Goal: Information Seeking & Learning: Learn about a topic

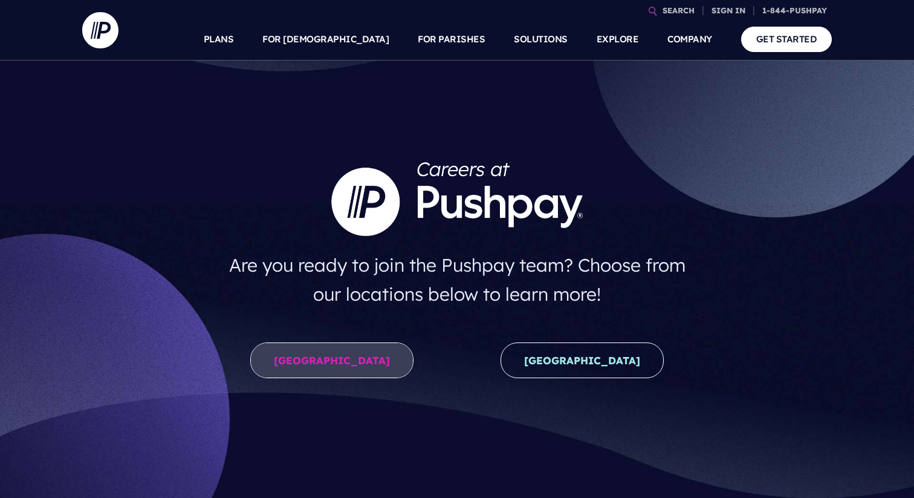
click at [318, 370] on link "[GEOGRAPHIC_DATA]" at bounding box center [331, 360] width 163 height 36
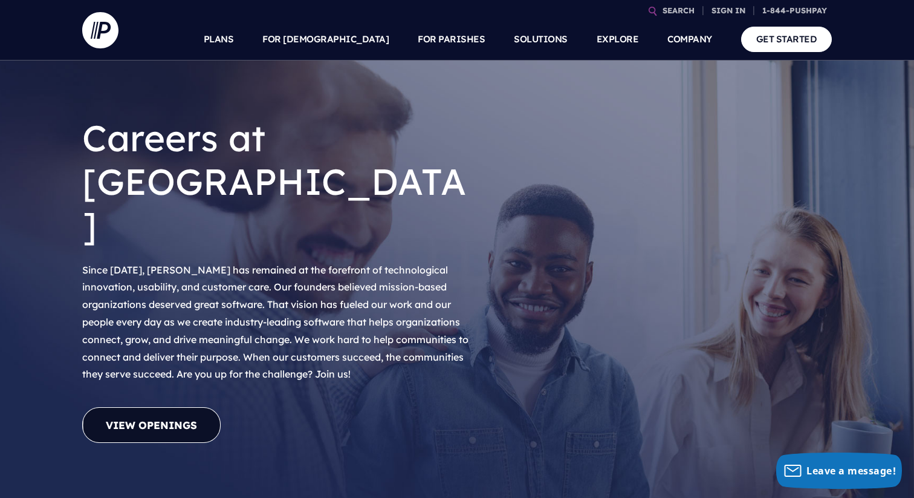
click at [177, 407] on link "View Openings" at bounding box center [151, 425] width 138 height 36
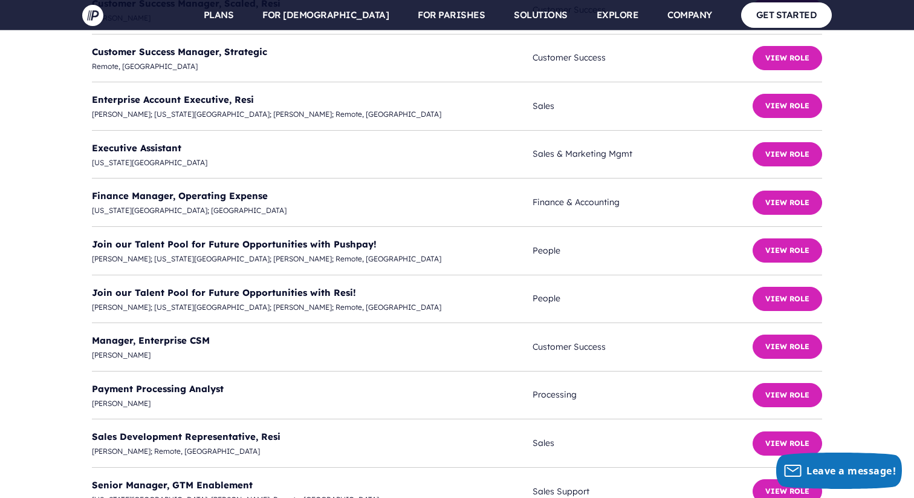
scroll to position [3273, 0]
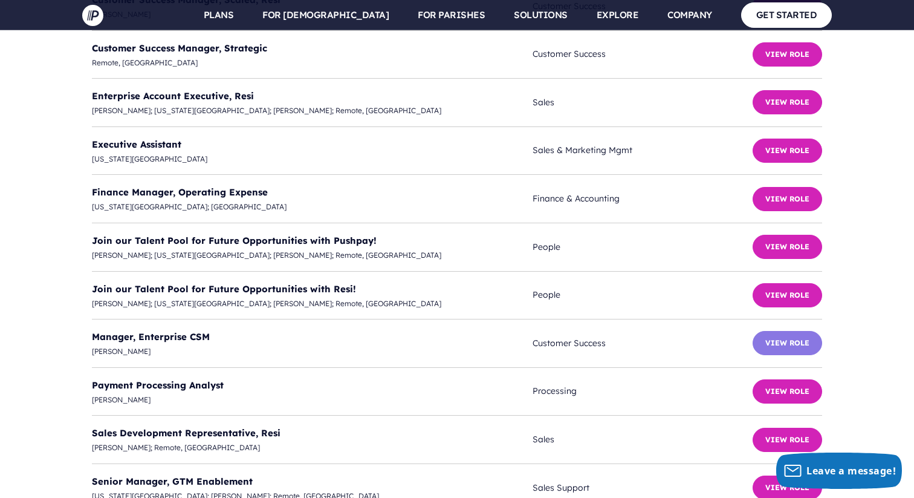
click at [768, 331] on button "View Role" at bounding box center [788, 343] width 70 height 24
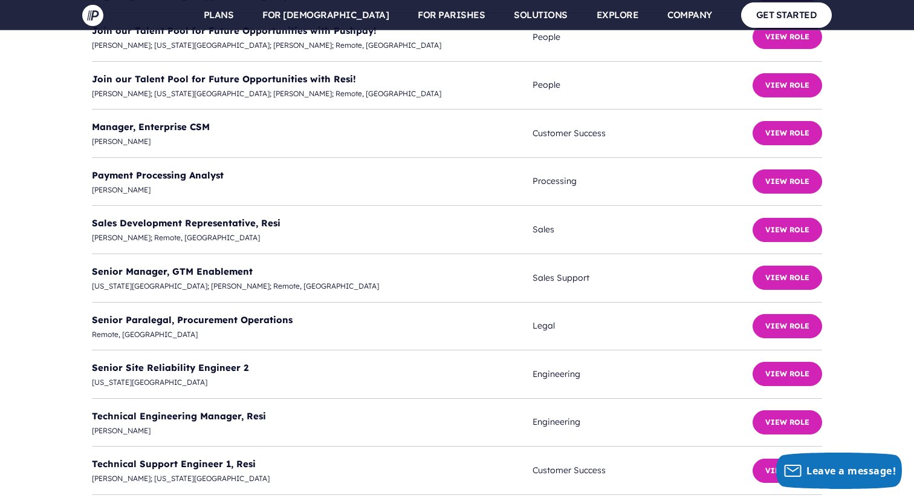
scroll to position [3475, 0]
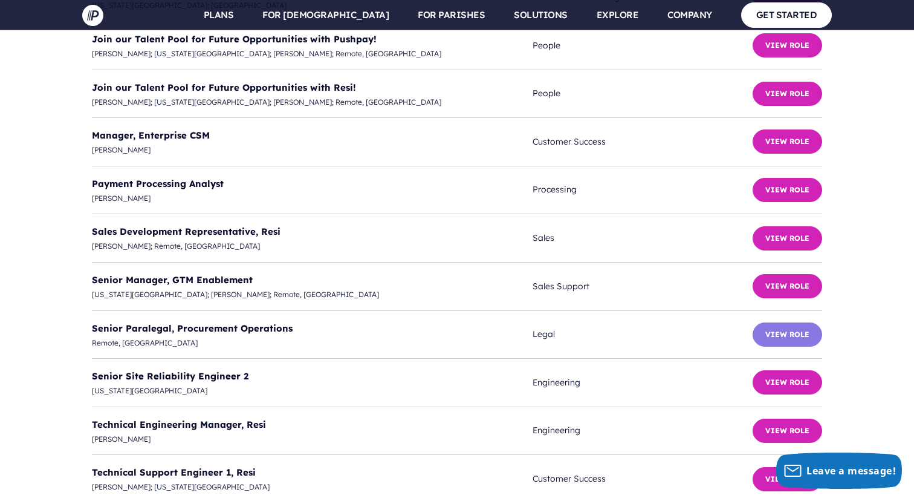
click at [765, 322] on button "View Role" at bounding box center [788, 334] width 70 height 24
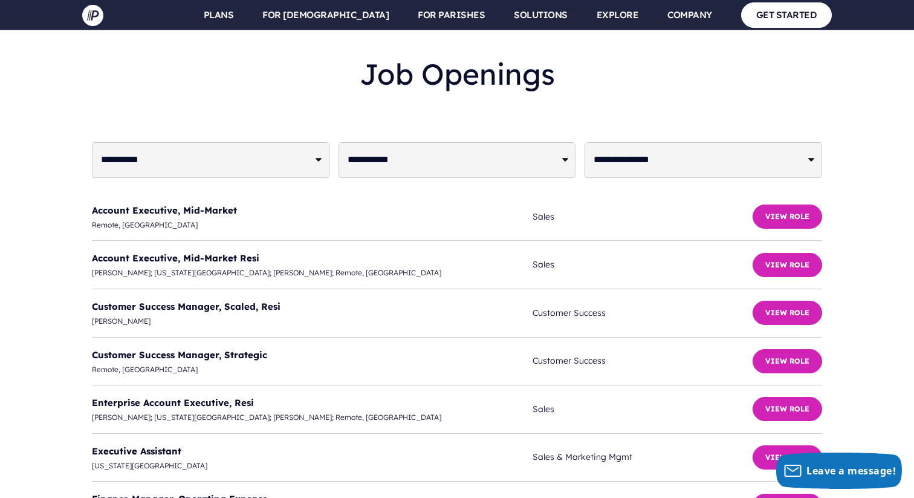
scroll to position [2969, 0]
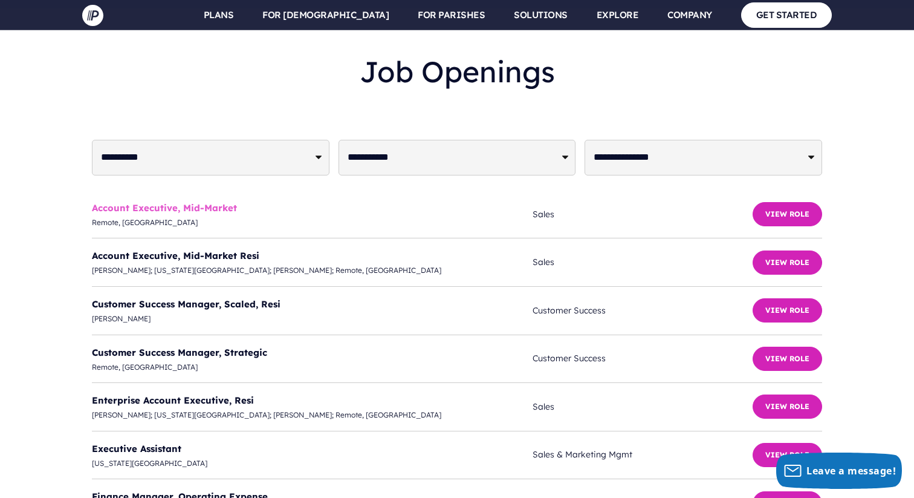
click at [209, 202] on link "Account Executive, Mid-Market" at bounding box center [164, 207] width 145 height 11
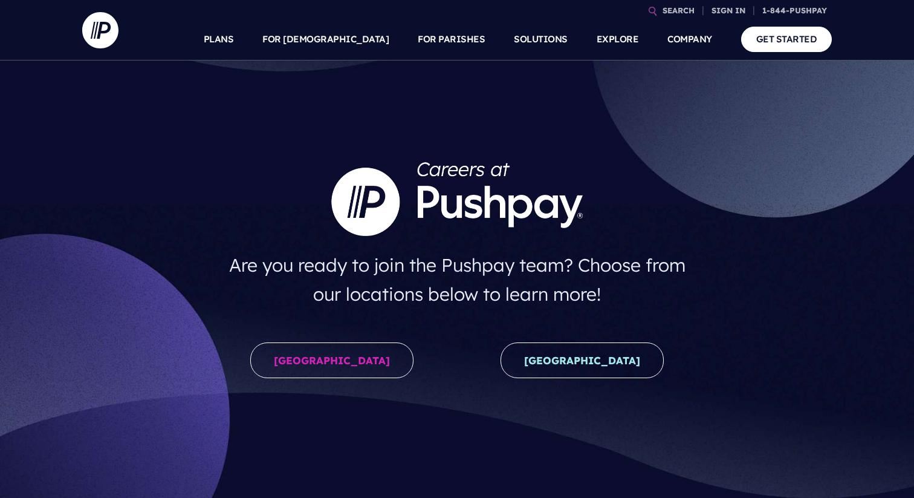
click at [322, 380] on div "[GEOGRAPHIC_DATA]" at bounding box center [332, 363] width 250 height 60
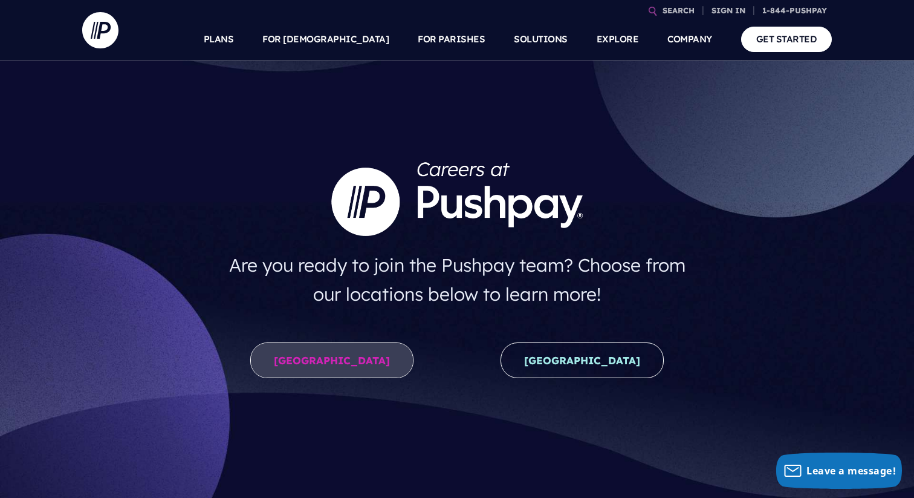
click at [322, 370] on link "[GEOGRAPHIC_DATA]" at bounding box center [331, 360] width 163 height 36
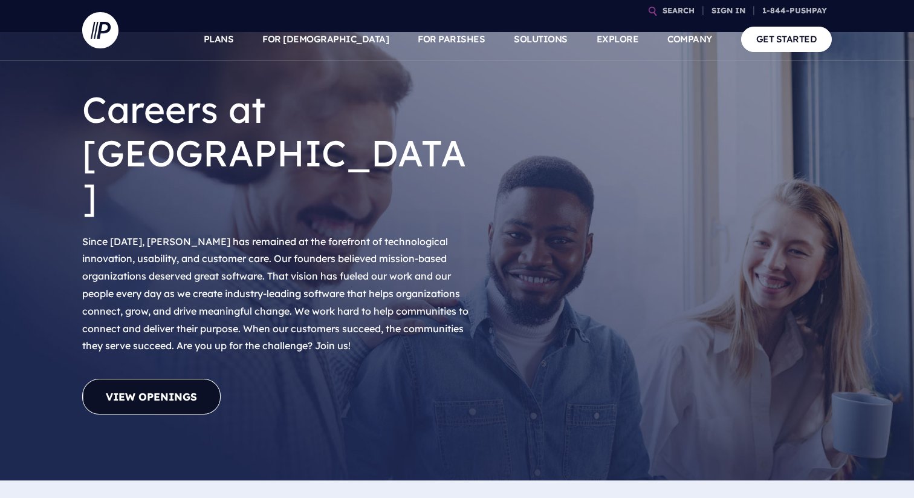
click at [191, 379] on link "View Openings" at bounding box center [151, 397] width 138 height 36
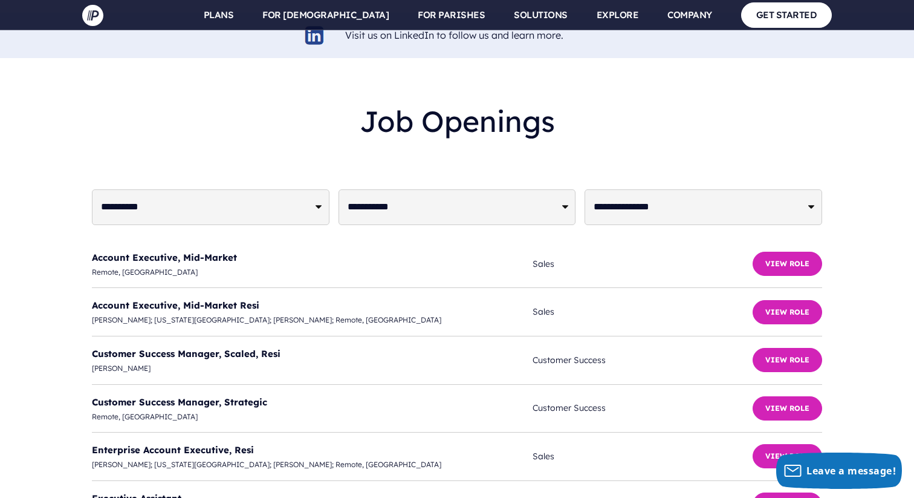
scroll to position [2921, 0]
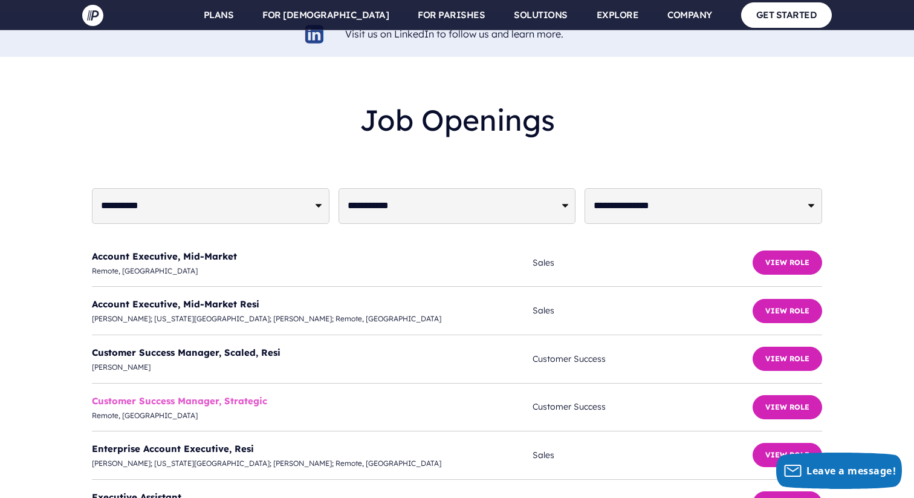
click at [215, 395] on link "Customer Success Manager, Strategic" at bounding box center [179, 400] width 175 height 11
